Goal: Information Seeking & Learning: Learn about a topic

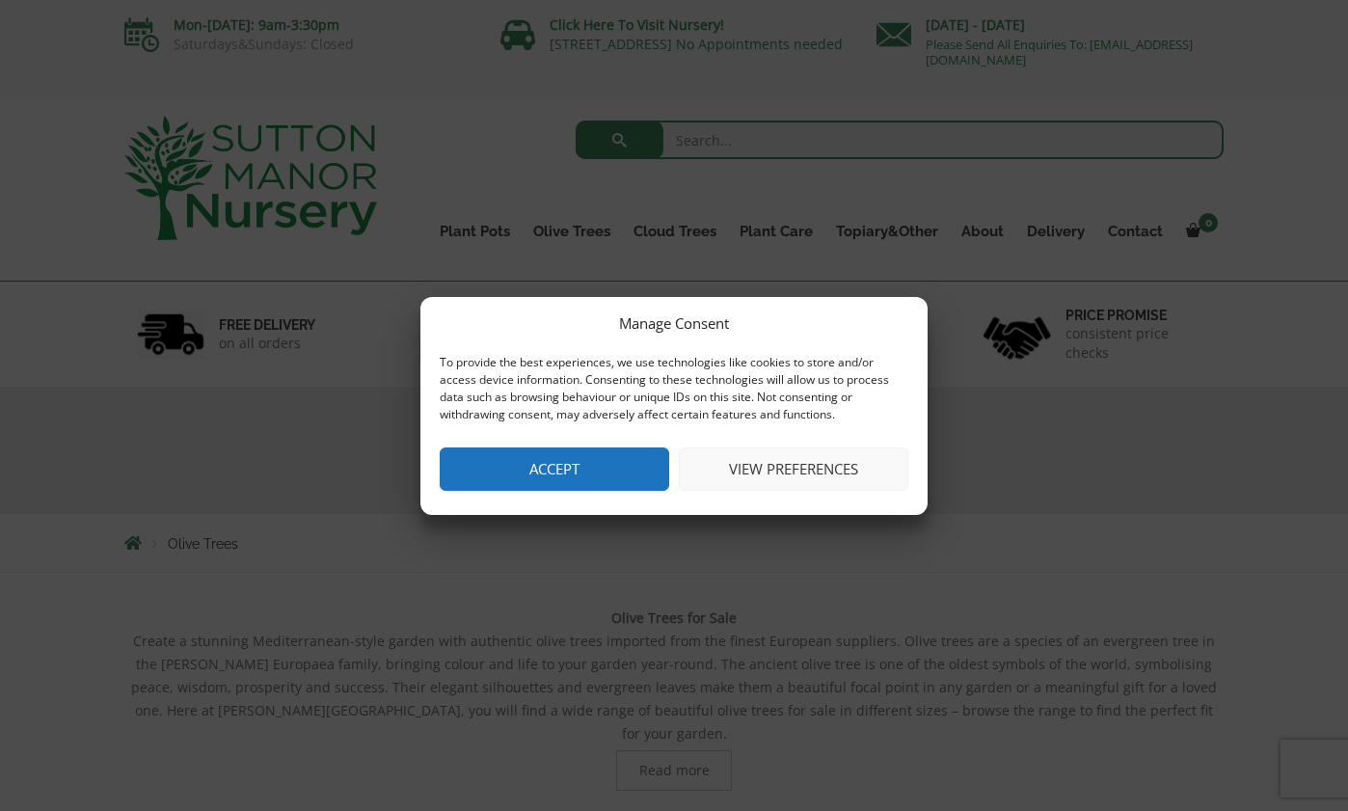
click at [571, 464] on button "Accept" at bounding box center [554, 468] width 229 height 43
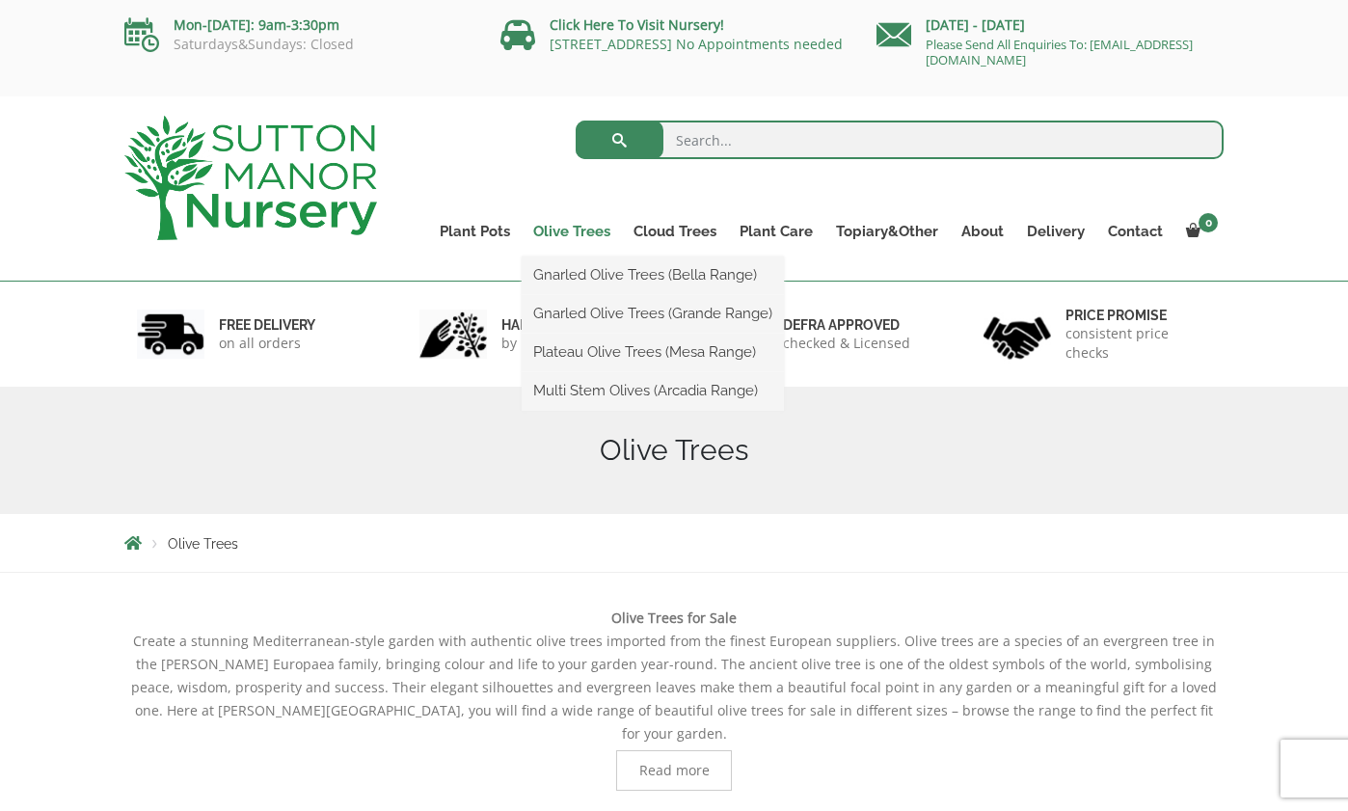
click at [569, 231] on link "Olive Trees" at bounding box center [572, 231] width 100 height 27
click at [611, 277] on link "Gnarled Olive Trees (Bella Range)" at bounding box center [653, 274] width 262 height 29
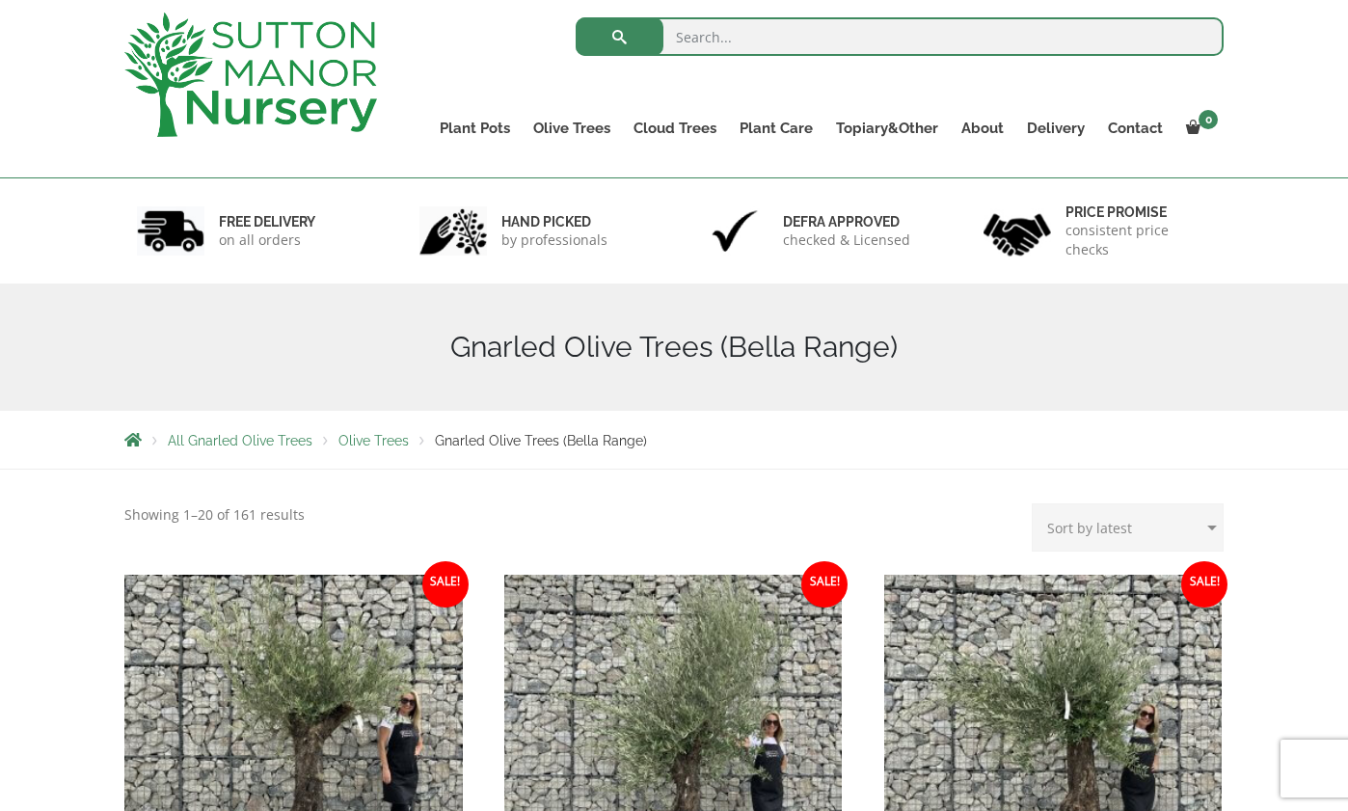
scroll to position [174, 0]
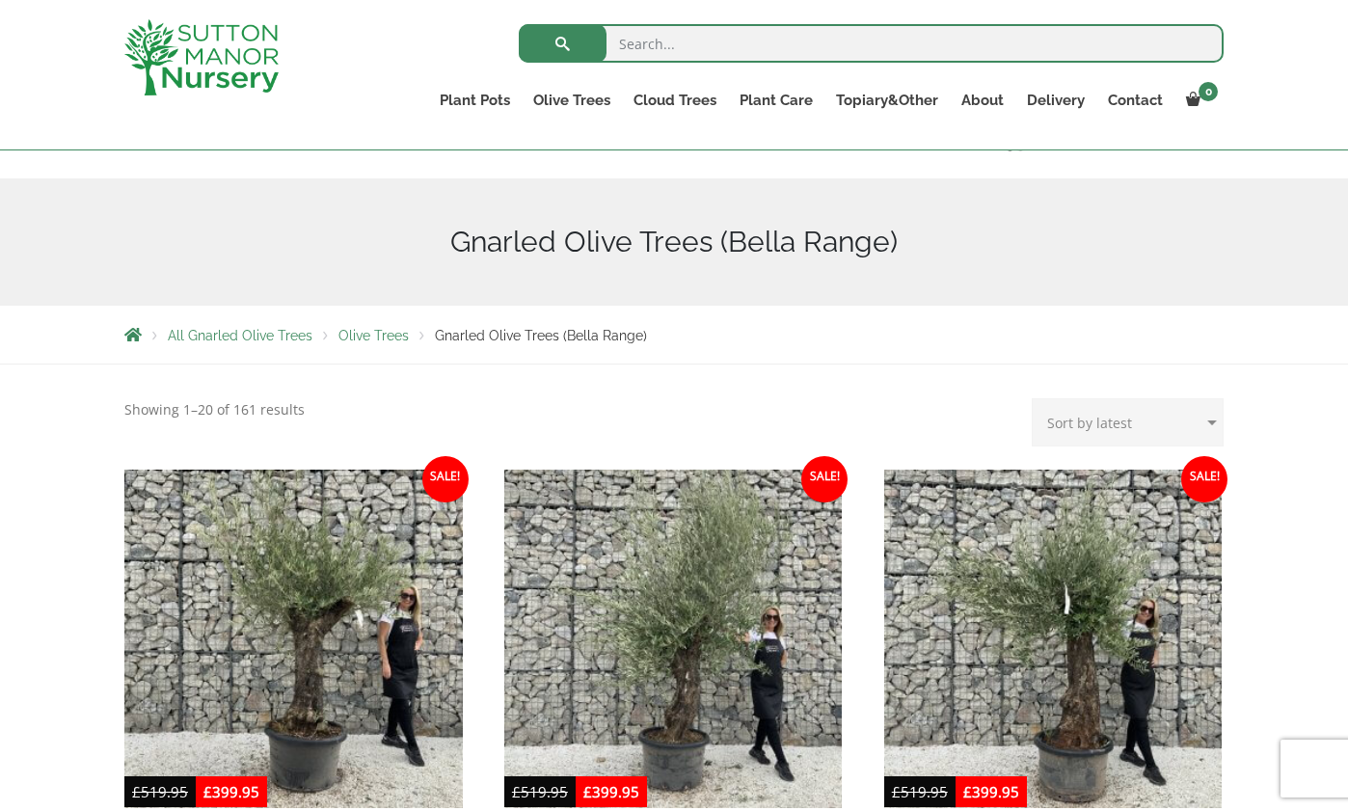
select select "price"
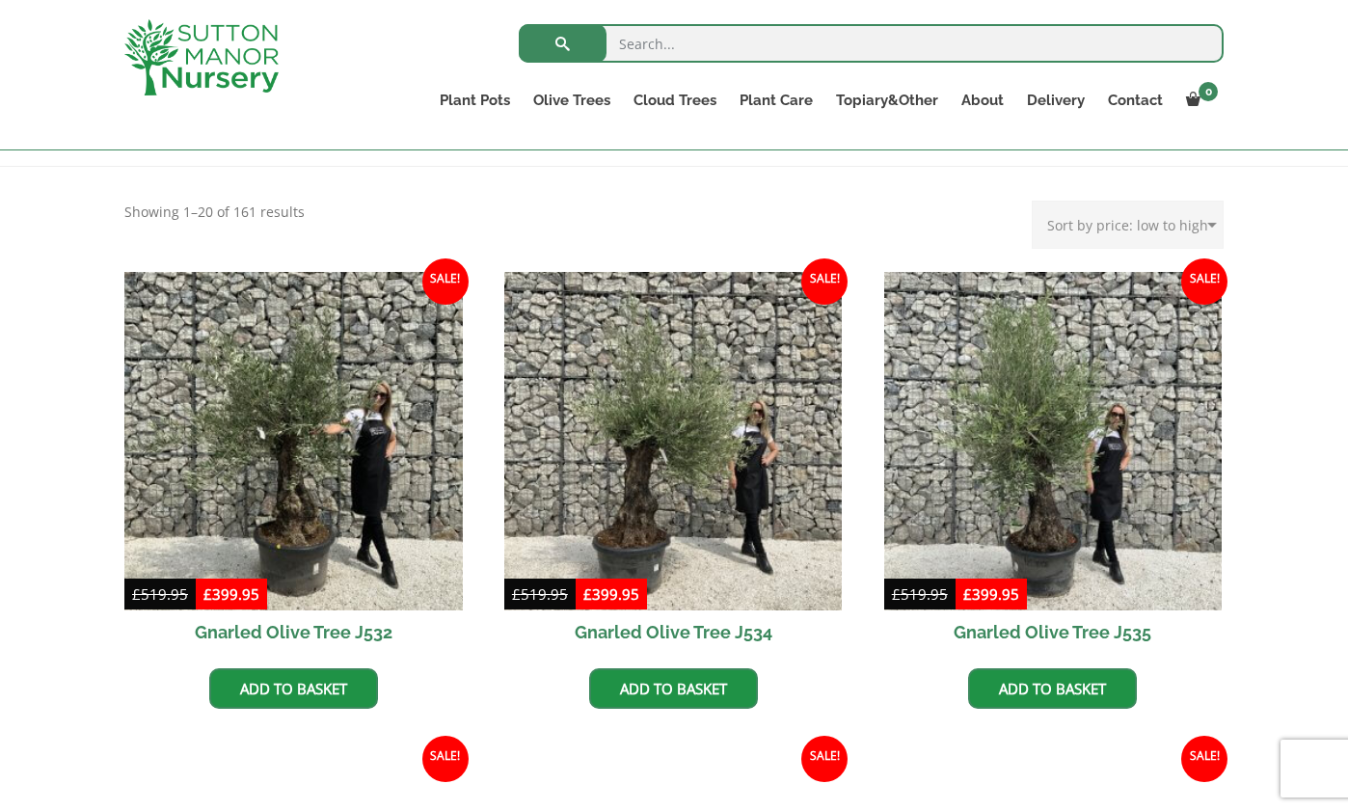
scroll to position [374, 0]
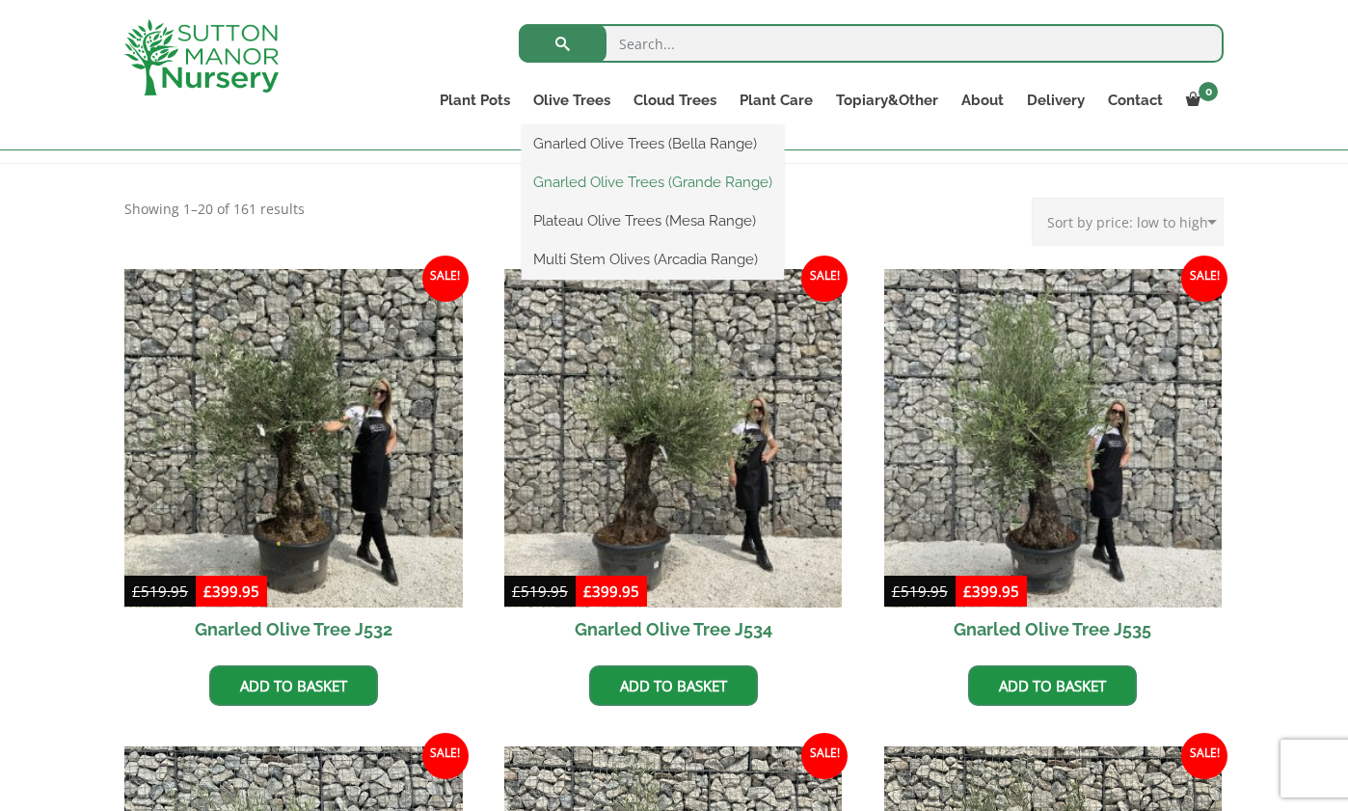
click at [597, 180] on link "Gnarled Olive Trees (Grande Range)" at bounding box center [653, 182] width 262 height 29
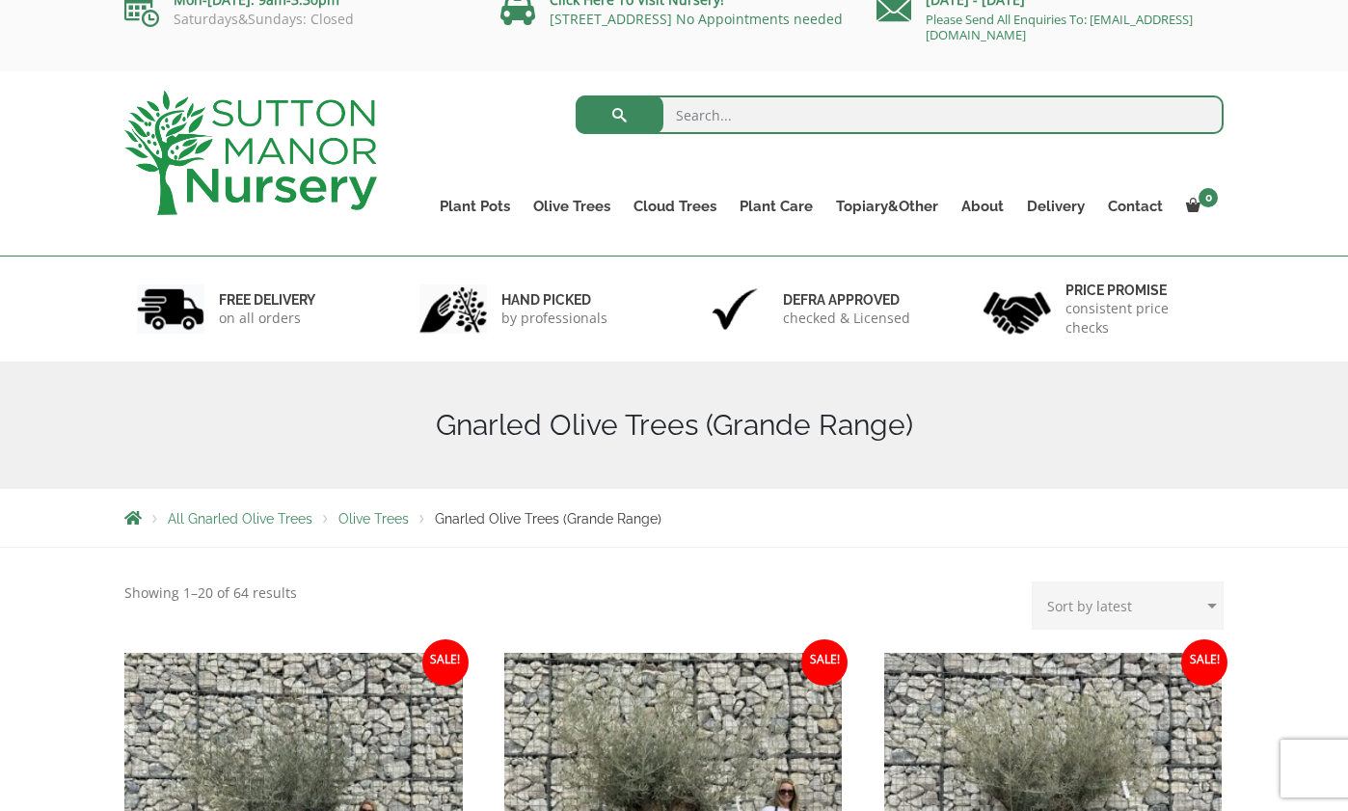
scroll to position [24, 0]
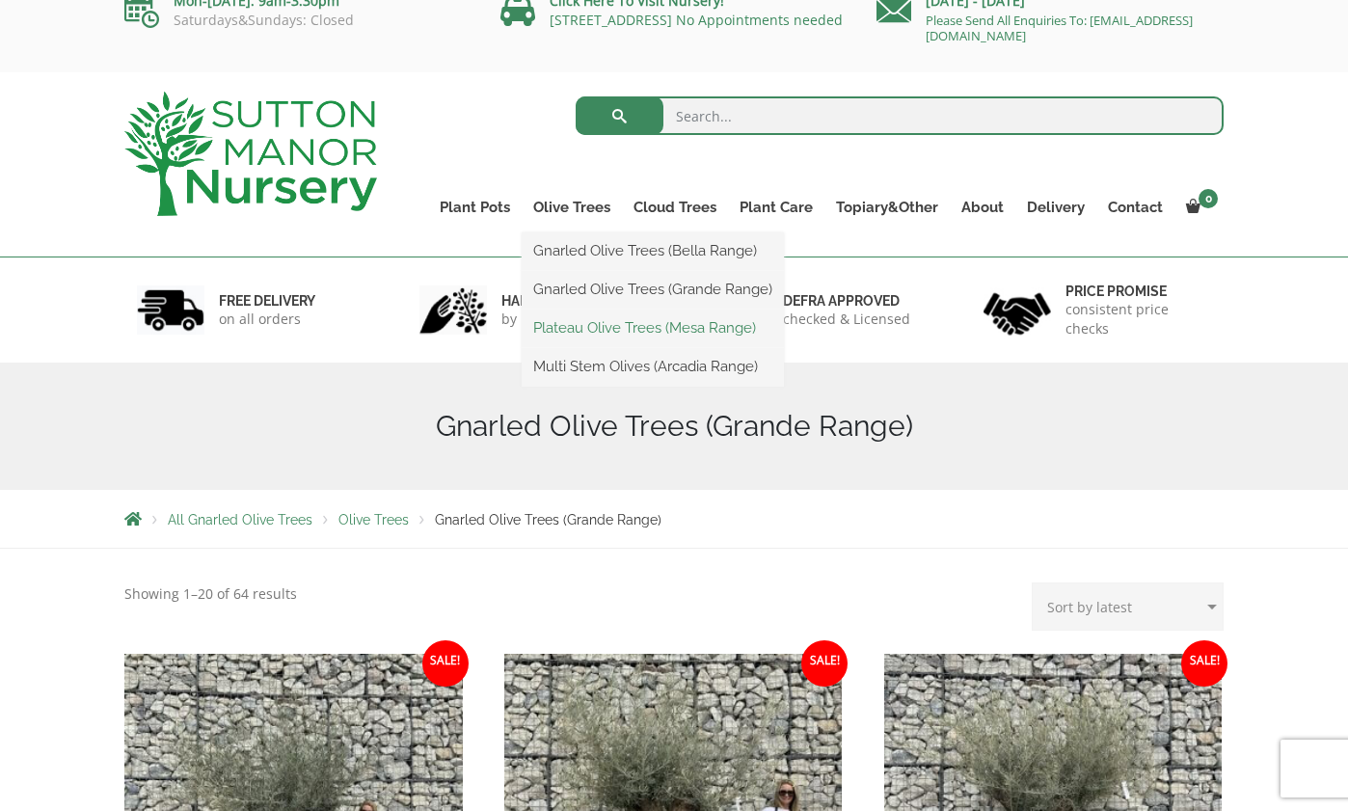
click at [609, 324] on link "Plateau Olive Trees (Mesa Range)" at bounding box center [653, 327] width 262 height 29
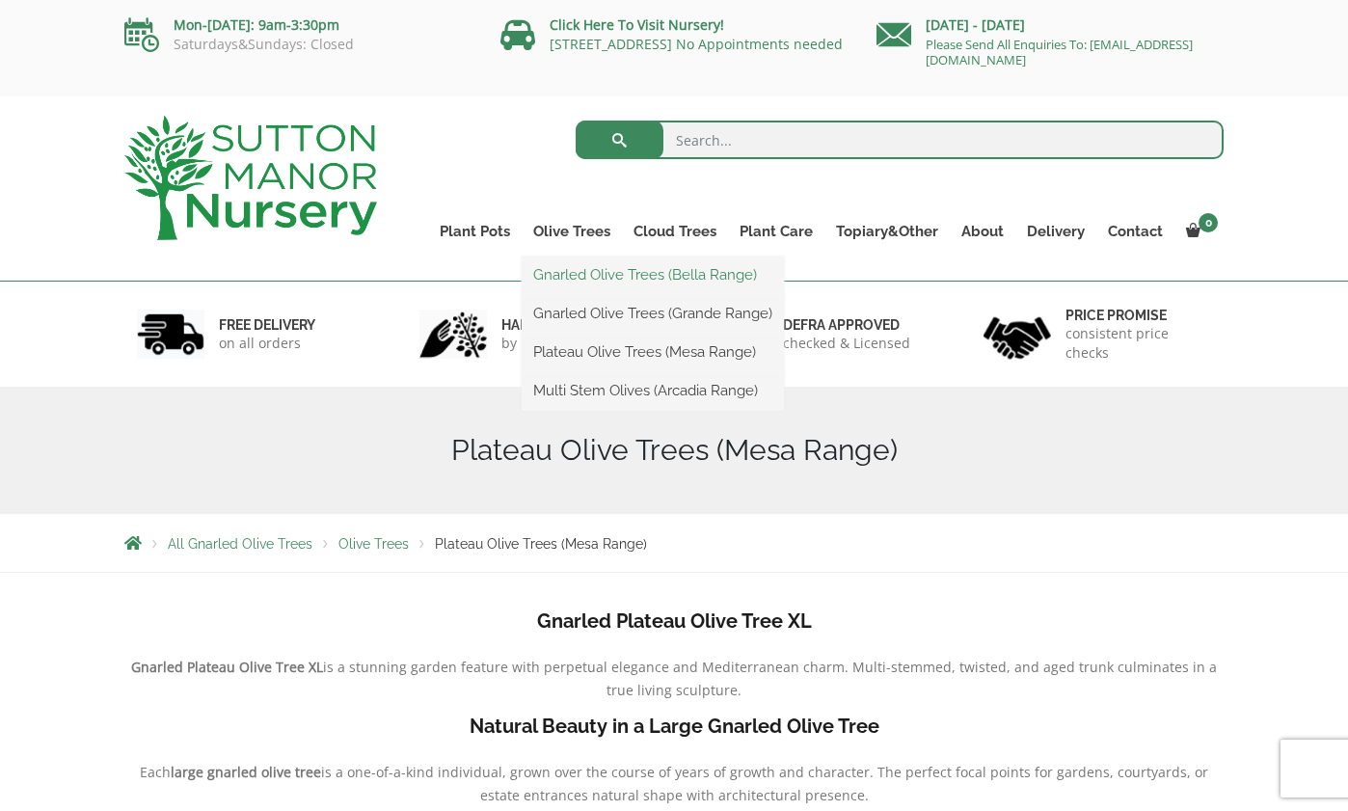
click at [600, 276] on link "Gnarled Olive Trees (Bella Range)" at bounding box center [653, 274] width 262 height 29
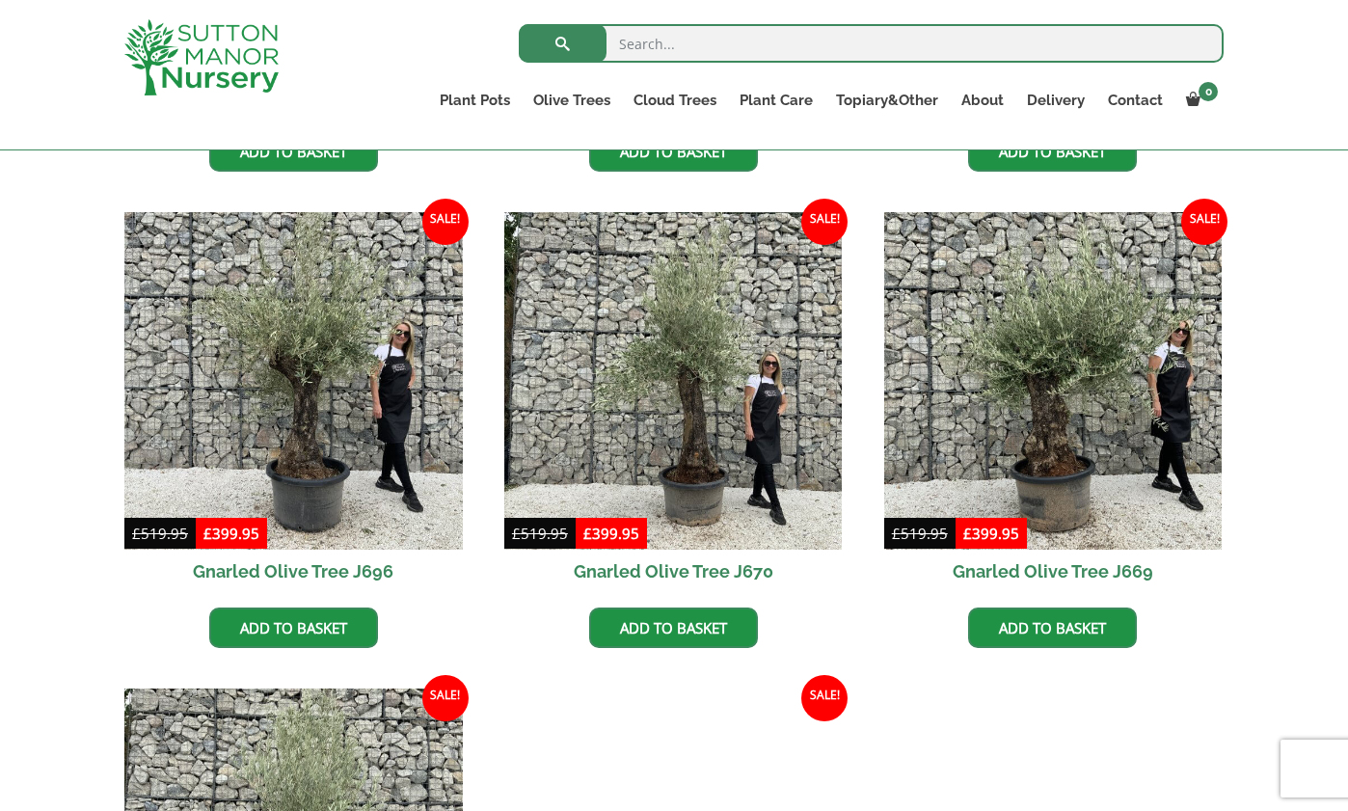
scroll to position [909, 0]
